Goal: Find specific page/section: Find specific page/section

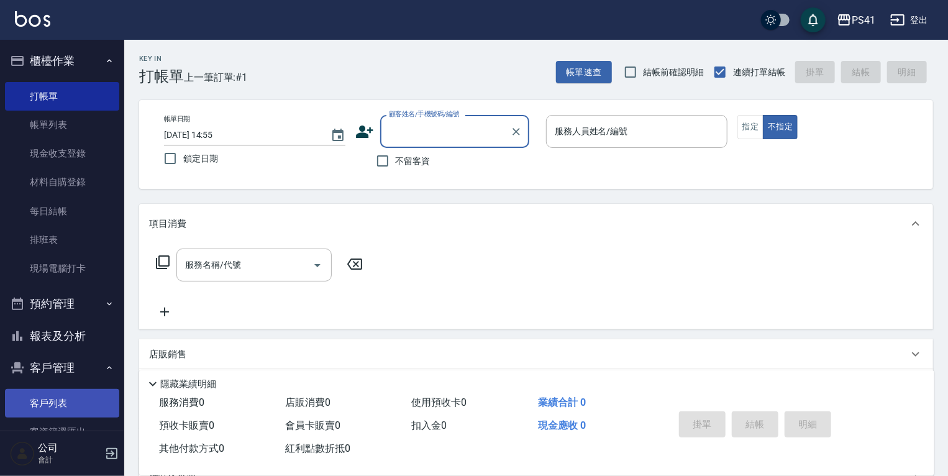
drag, startPoint x: 25, startPoint y: 397, endPoint x: 25, endPoint y: 416, distance: 19.9
click at [25, 397] on link "客戶列表" at bounding box center [62, 403] width 114 height 29
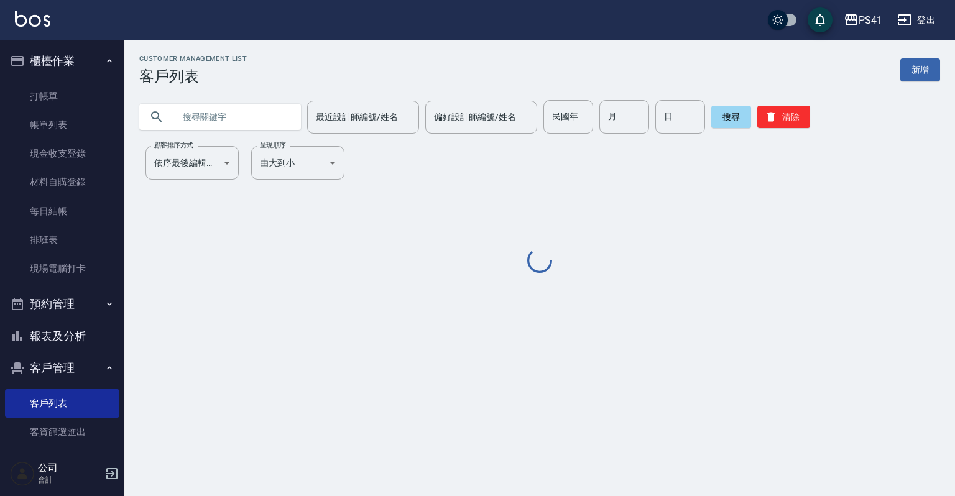
click at [269, 122] on input "text" at bounding box center [232, 117] width 117 height 34
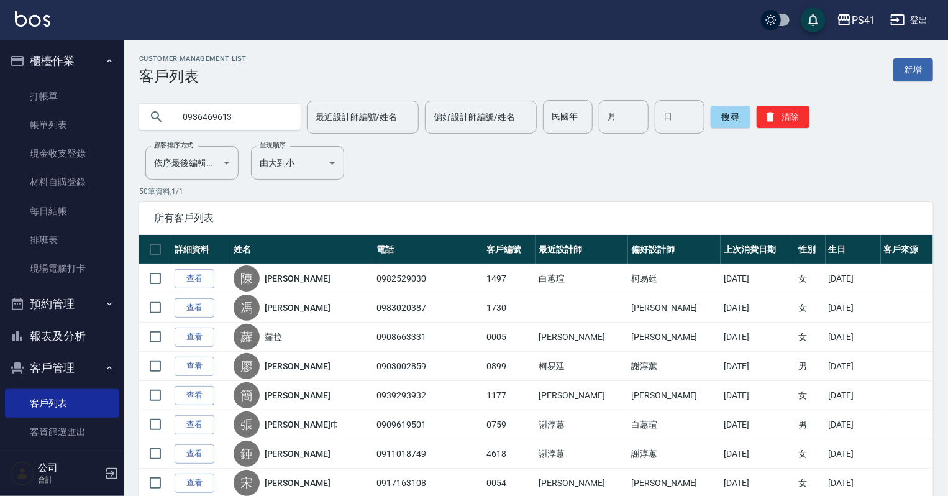
type input "0936469613"
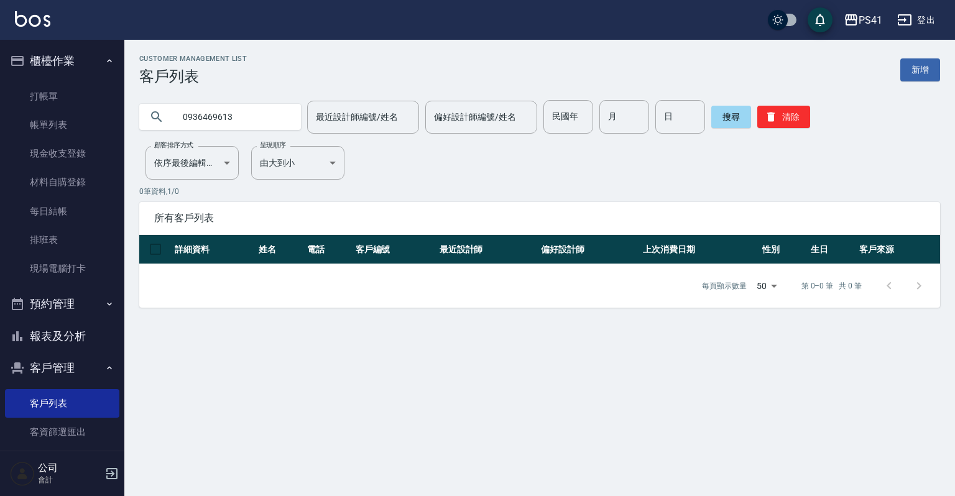
click at [450, 169] on div "Customer Management List 客戶列表 新增 0936469613 最近設計師編號/姓名 最近設計師編號/姓名 偏好設計師編號/姓名 偏好…" at bounding box center [539, 181] width 830 height 253
click at [801, 139] on div "Customer Management List 客戶列表 新增 0936469613 最近設計師編號/姓名 最近設計師編號/姓名 偏好設計師編號/姓名 偏好…" at bounding box center [539, 181] width 830 height 253
click at [796, 124] on button "清除" at bounding box center [783, 117] width 53 height 22
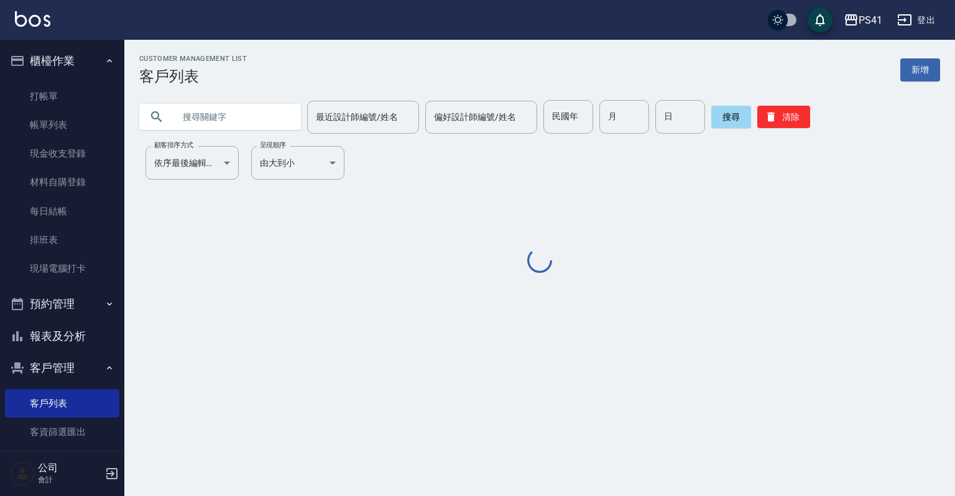
click at [203, 116] on input "text" at bounding box center [232, 117] width 117 height 34
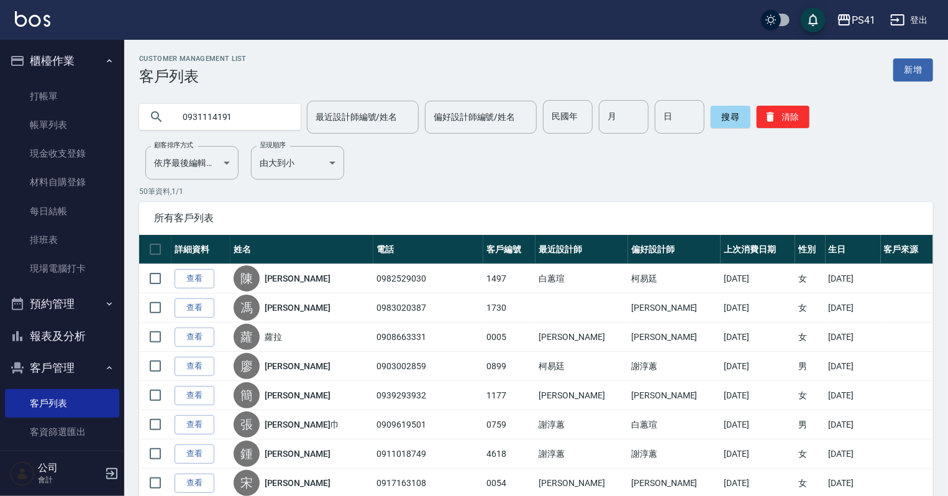
type input "0931114191"
